Goal: Navigation & Orientation: Find specific page/section

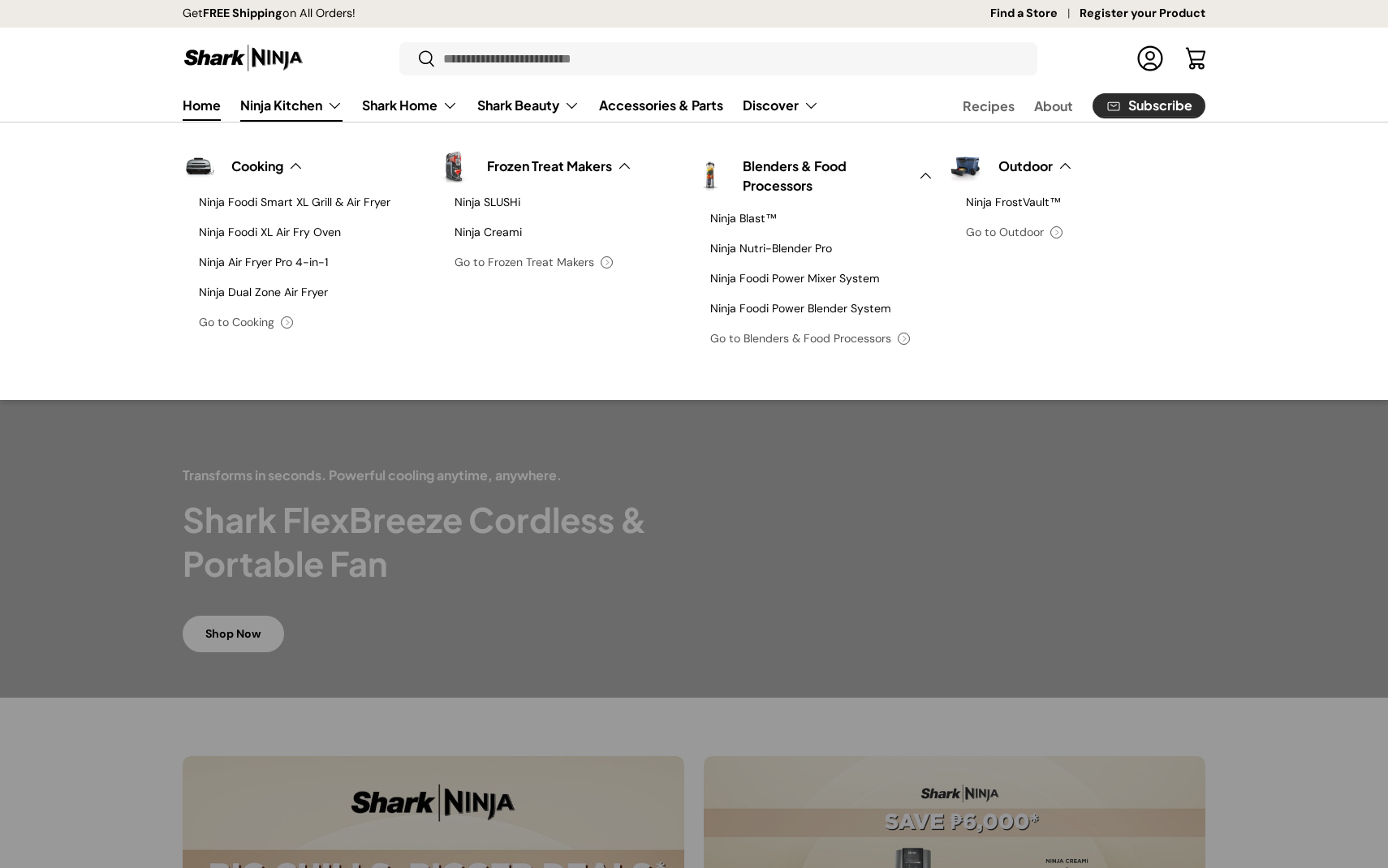
click at [274, 109] on link "Ninja Kitchen" at bounding box center [292, 105] width 103 height 33
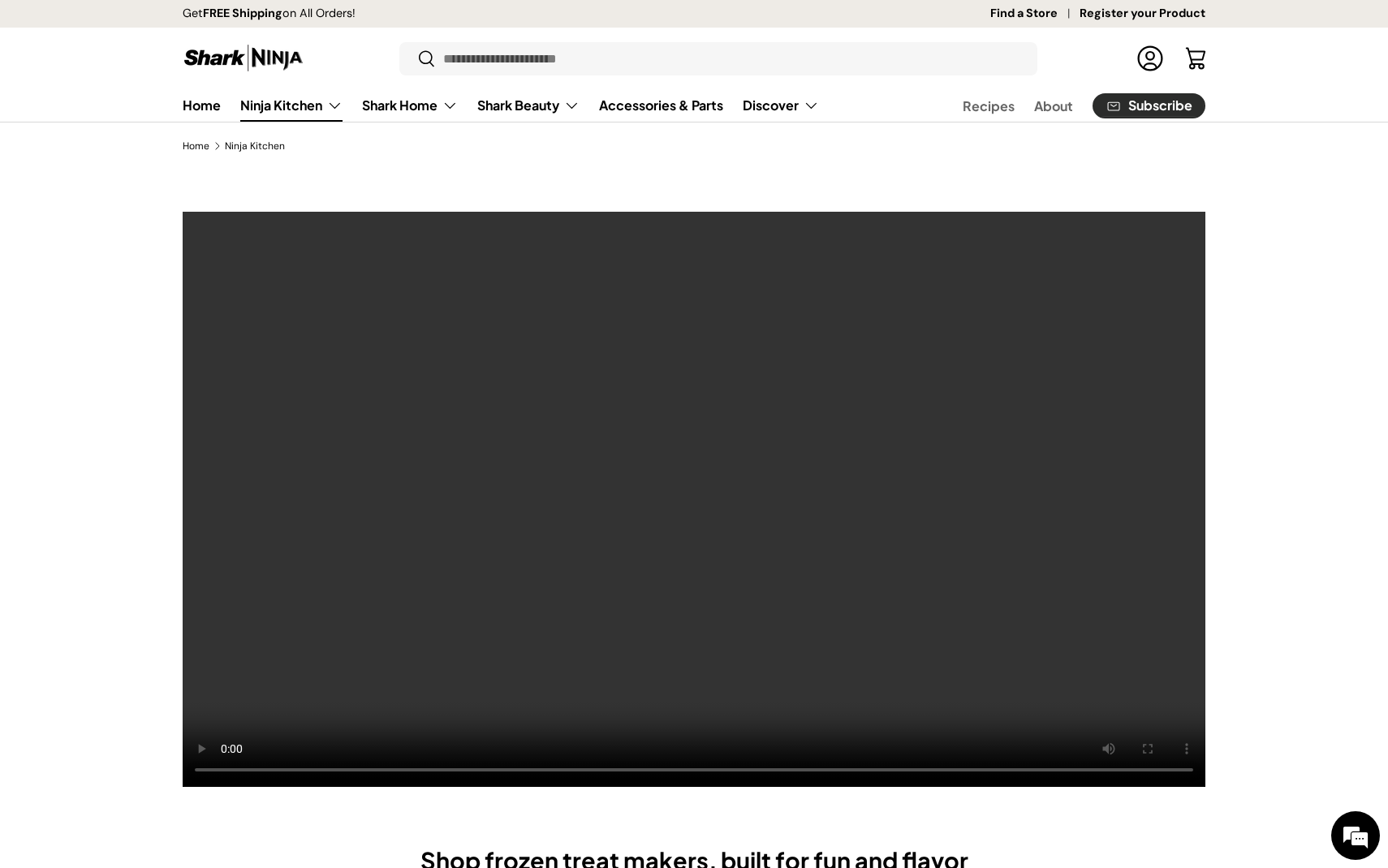
click at [303, 103] on link "Ninja Kitchen" at bounding box center [292, 105] width 103 height 33
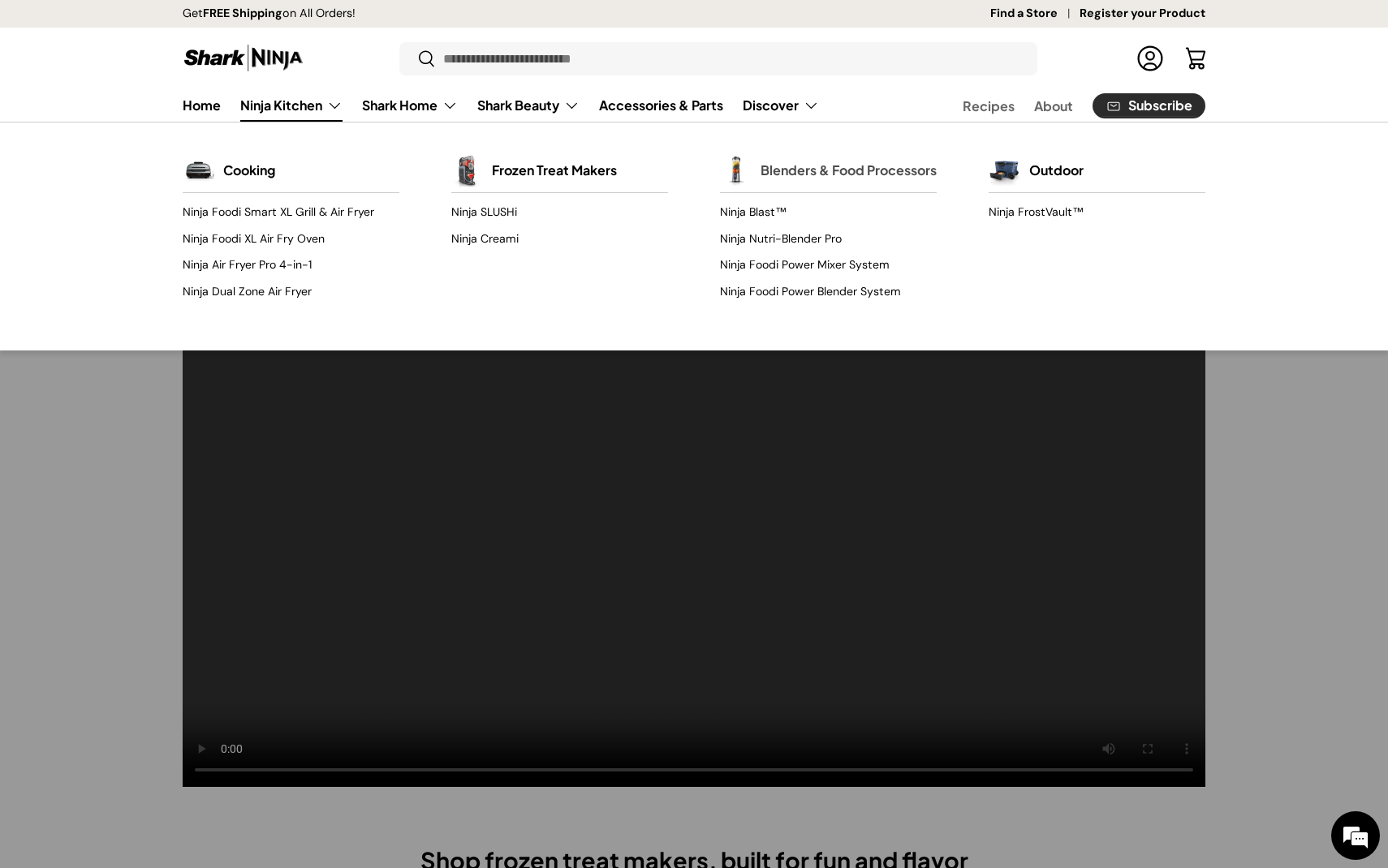
click at [778, 174] on link "Blenders & Food Processors" at bounding box center [849, 170] width 176 height 35
click at [790, 187] on link "Blenders & Food Processors" at bounding box center [849, 170] width 176 height 35
click at [769, 182] on link "Blenders & Food Processors" at bounding box center [849, 170] width 176 height 35
click at [292, 117] on link "Ninja Kitchen" at bounding box center [292, 105] width 103 height 33
click at [60, 404] on div at bounding box center [694, 500] width 1388 height 575
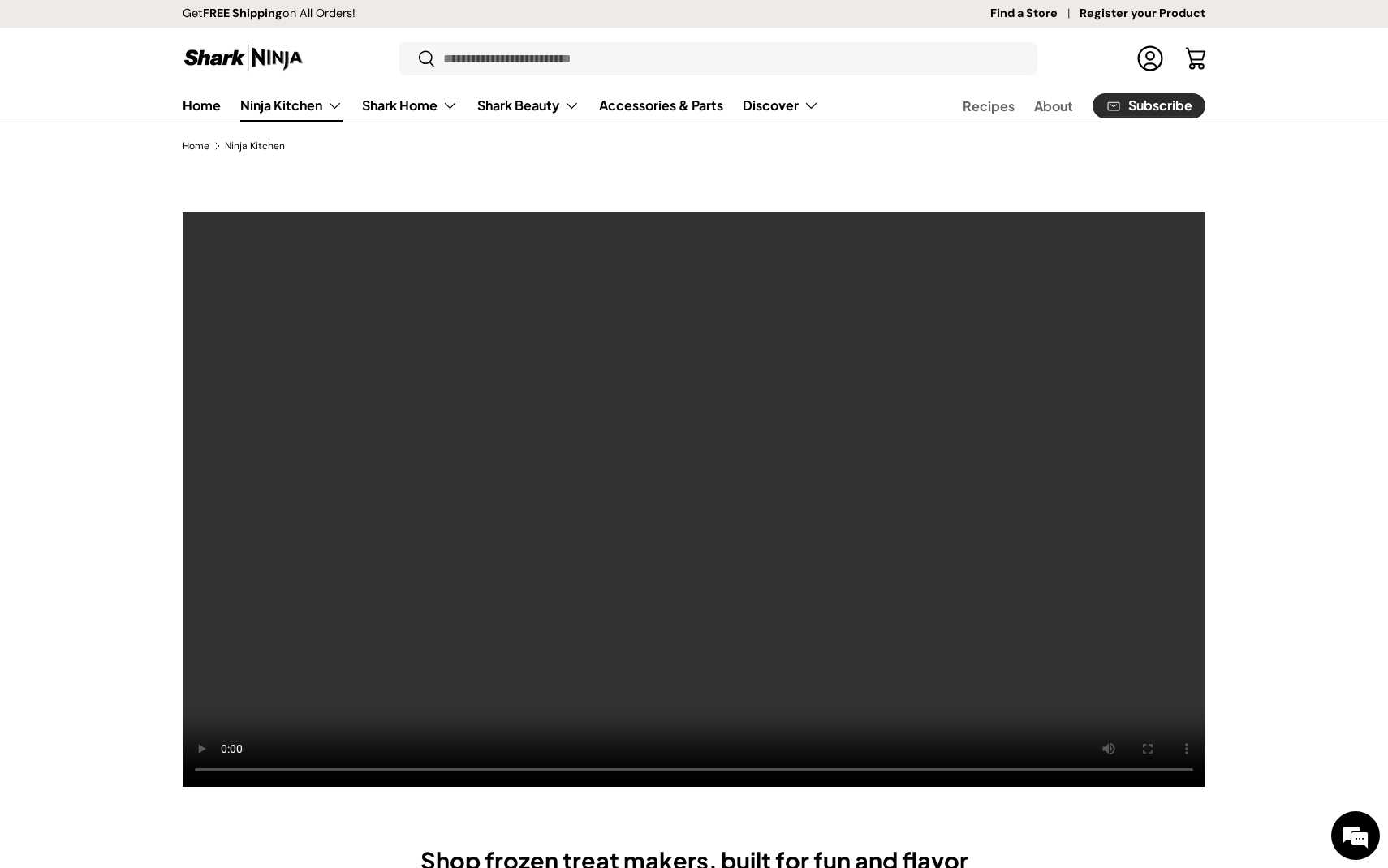
click at [333, 117] on link "Ninja Kitchen" at bounding box center [292, 105] width 103 height 33
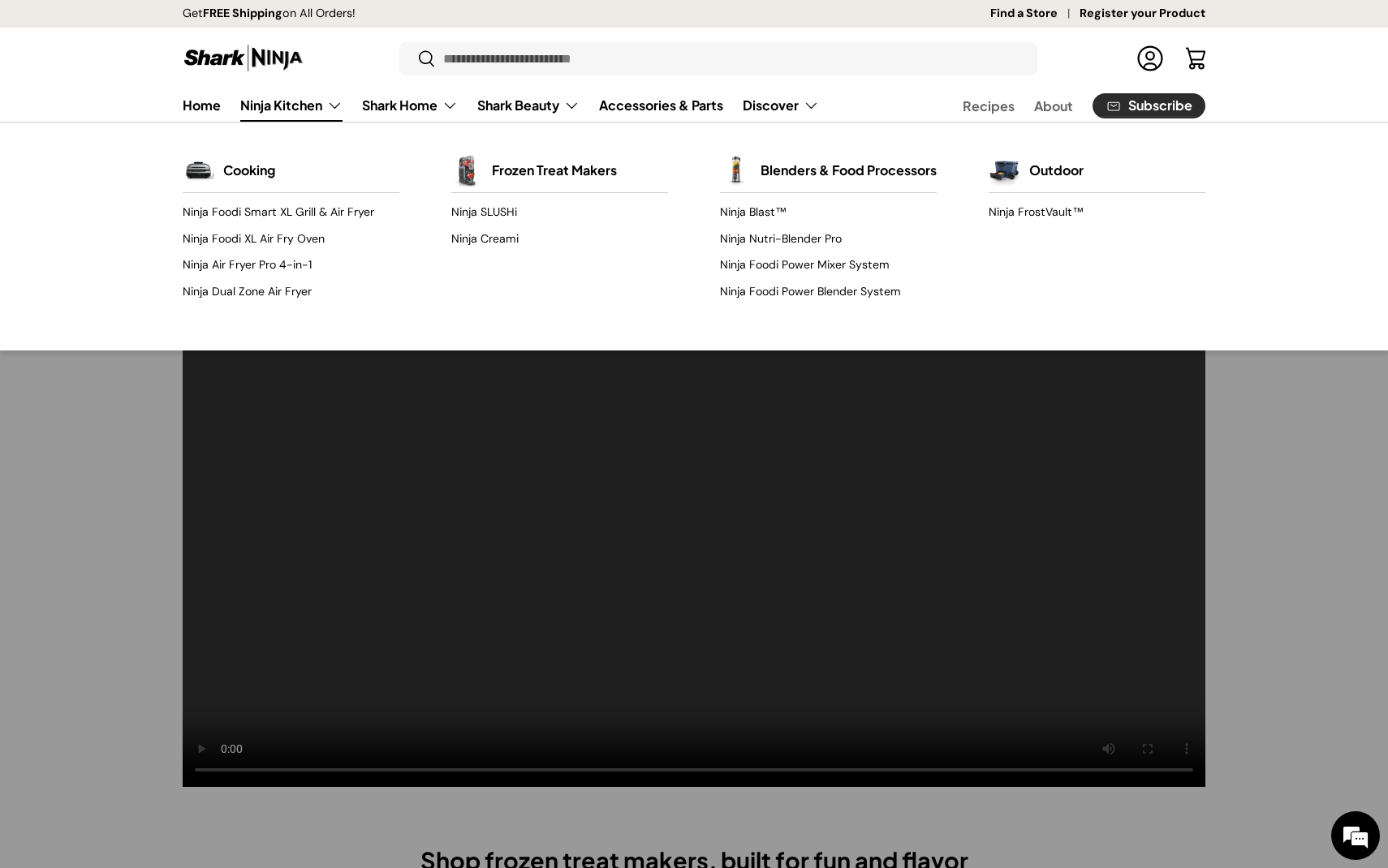
click at [337, 102] on link "Ninja Kitchen" at bounding box center [292, 105] width 103 height 33
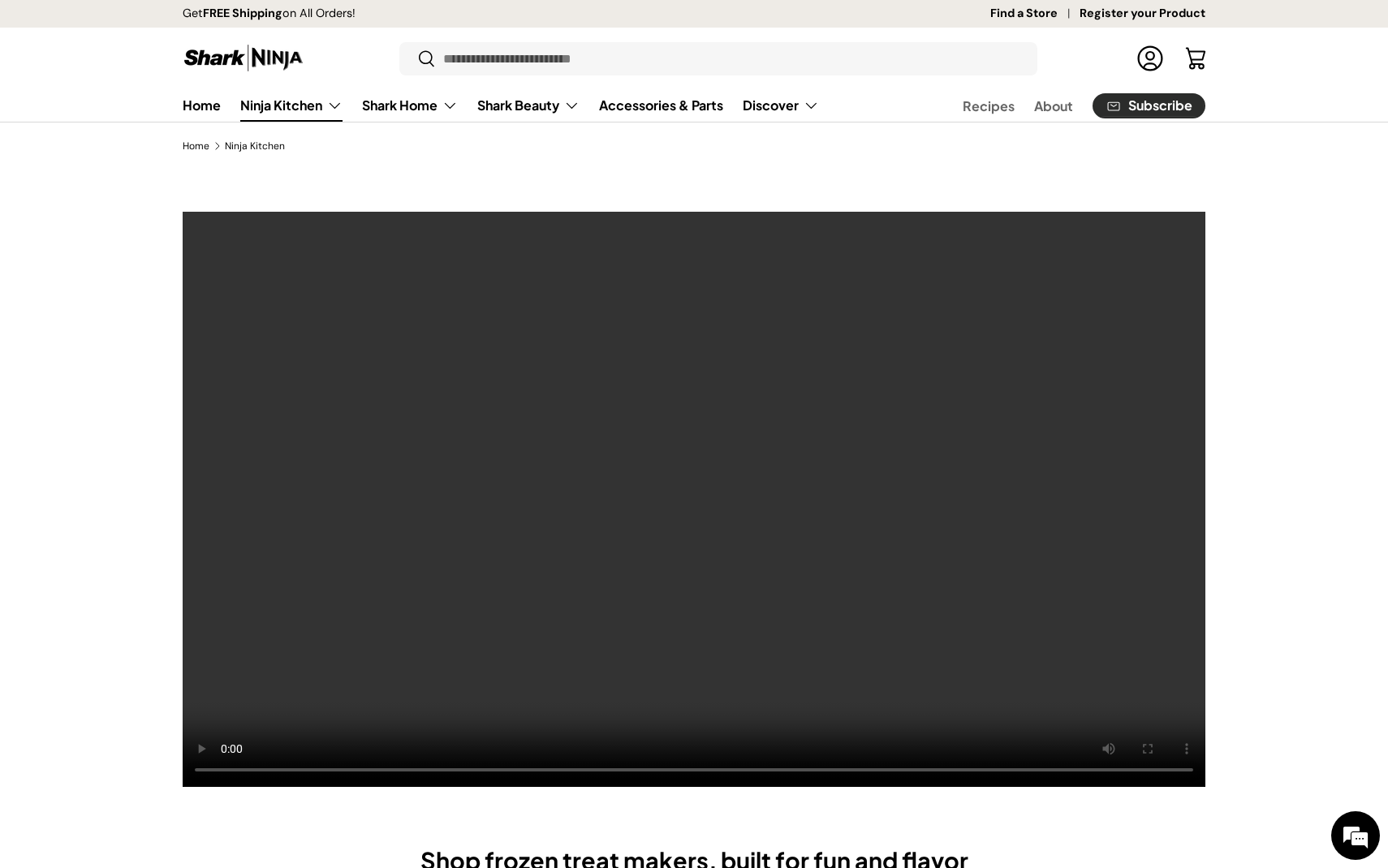
click at [191, 536] on video at bounding box center [693, 500] width 1024 height 577
click at [339, 102] on link "Ninja Kitchen" at bounding box center [292, 105] width 103 height 33
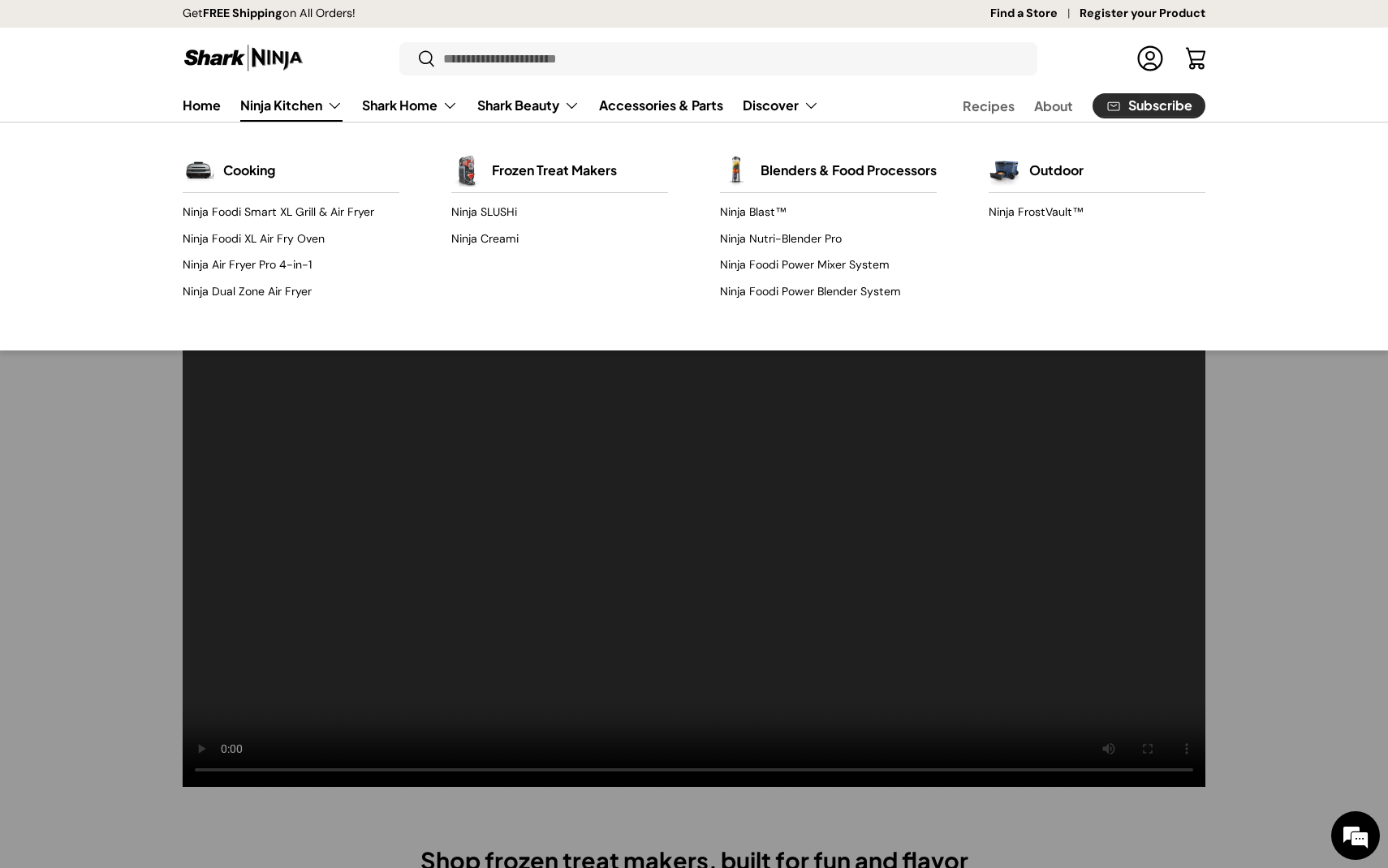
click at [294, 108] on link "Ninja Kitchen" at bounding box center [292, 105] width 103 height 33
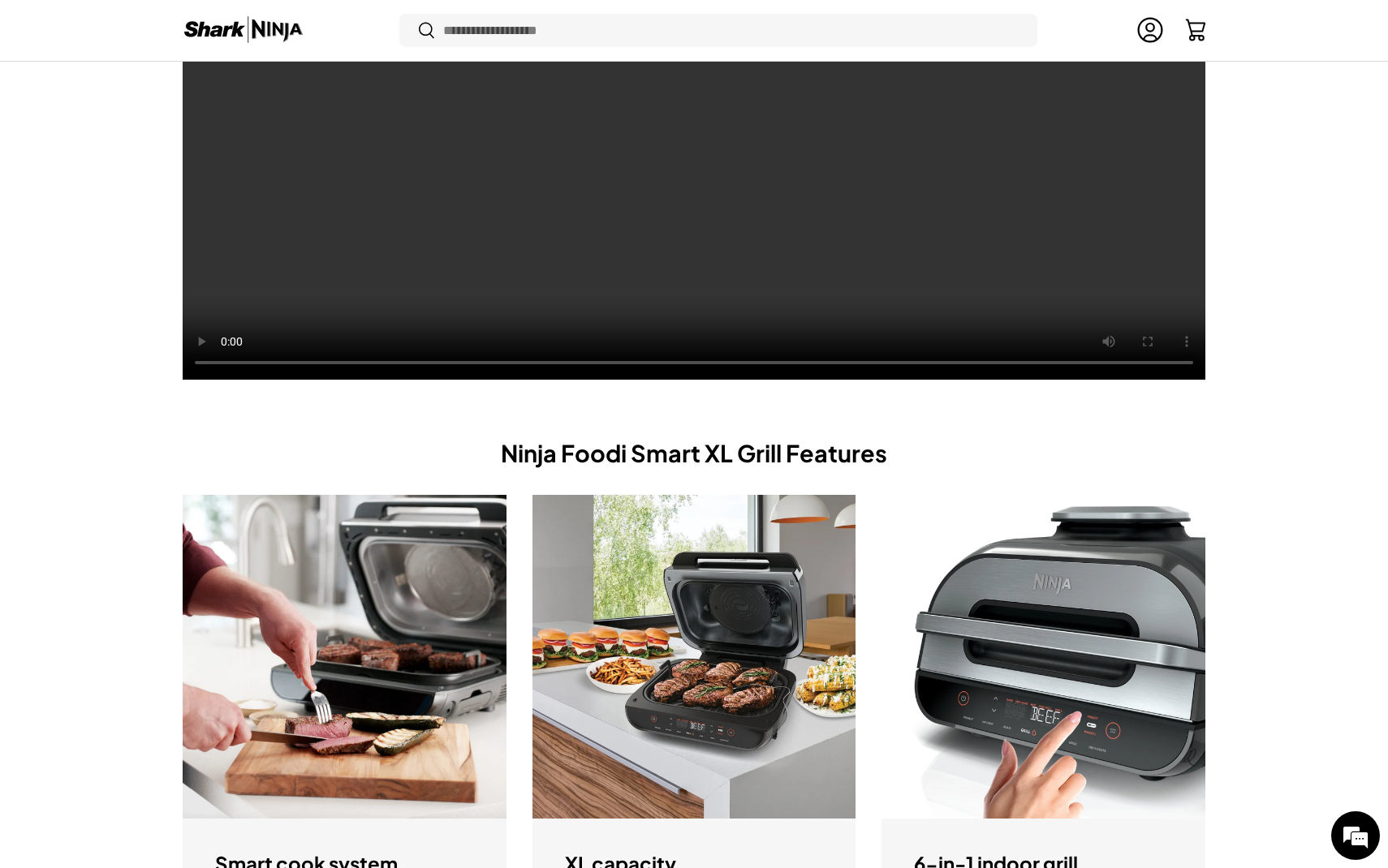
scroll to position [5275, 0]
